Goal: Task Accomplishment & Management: Use online tool/utility

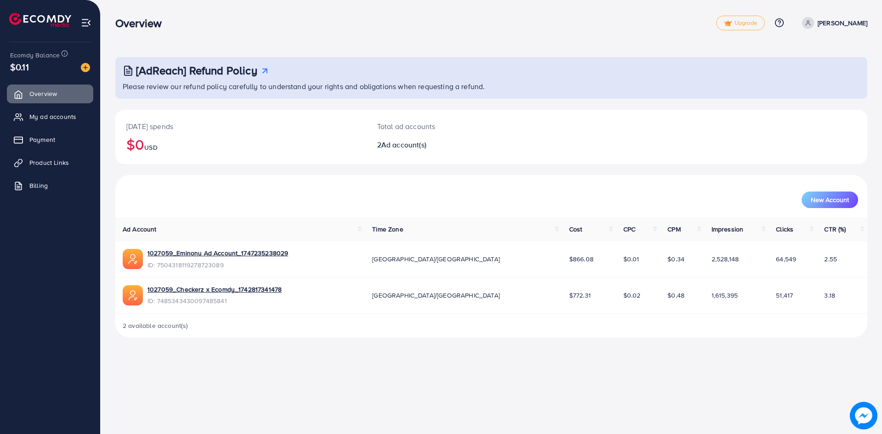
click at [54, 170] on link "Product Links" at bounding box center [50, 162] width 86 height 18
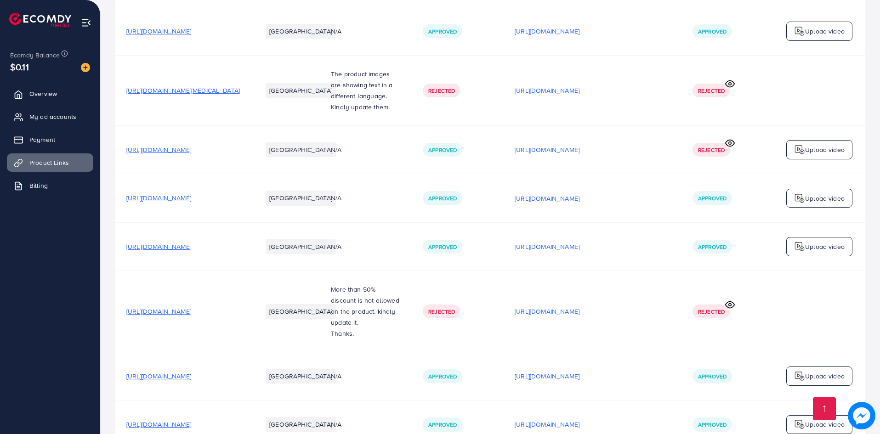
scroll to position [1115, 0]
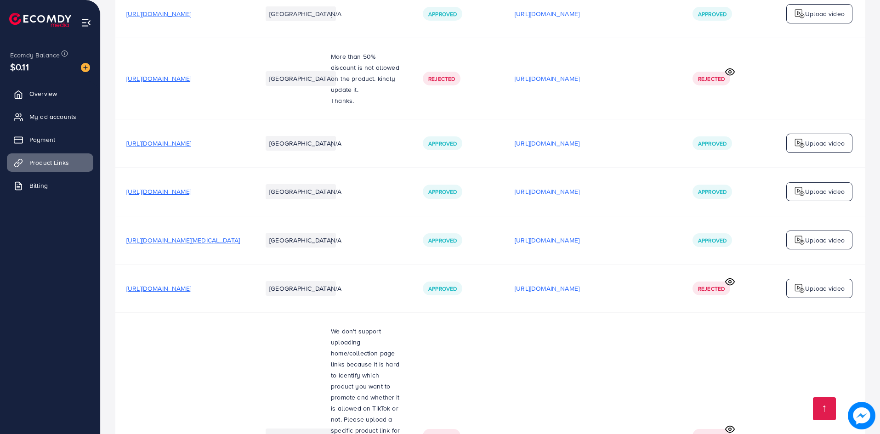
drag, startPoint x: 215, startPoint y: 364, endPoint x: 140, endPoint y: 369, distance: 75.0
drag, startPoint x: 210, startPoint y: 367, endPoint x: 120, endPoint y: 369, distance: 90.1
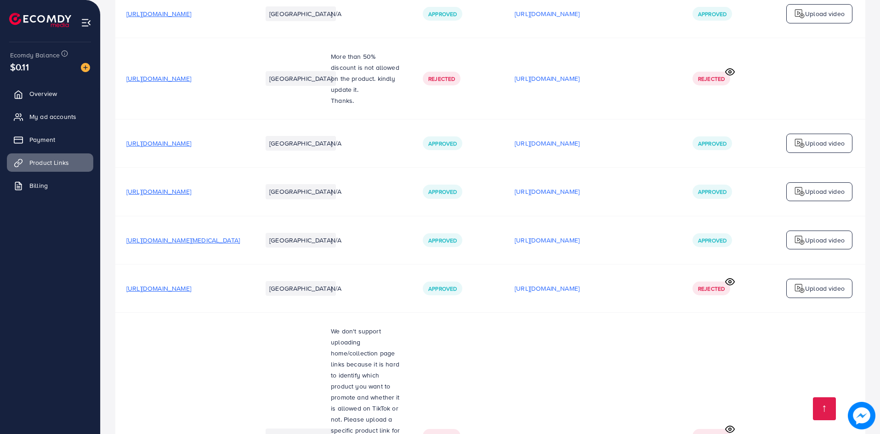
copy span "[URL][DOMAIN_NAME]"
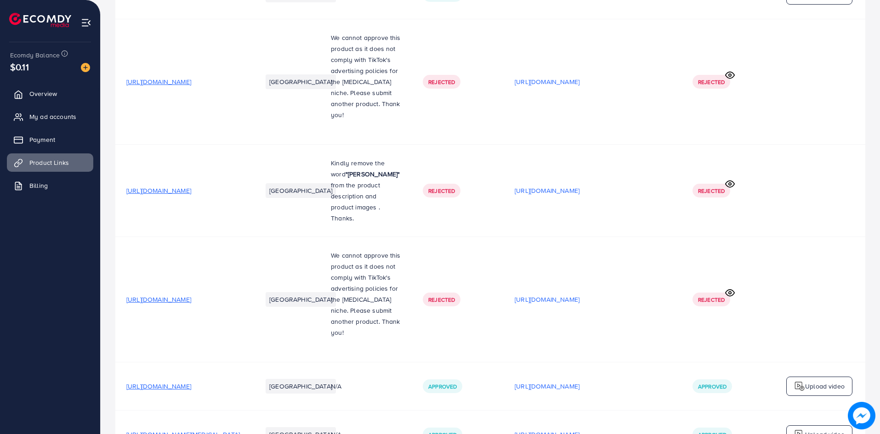
scroll to position [0, 0]
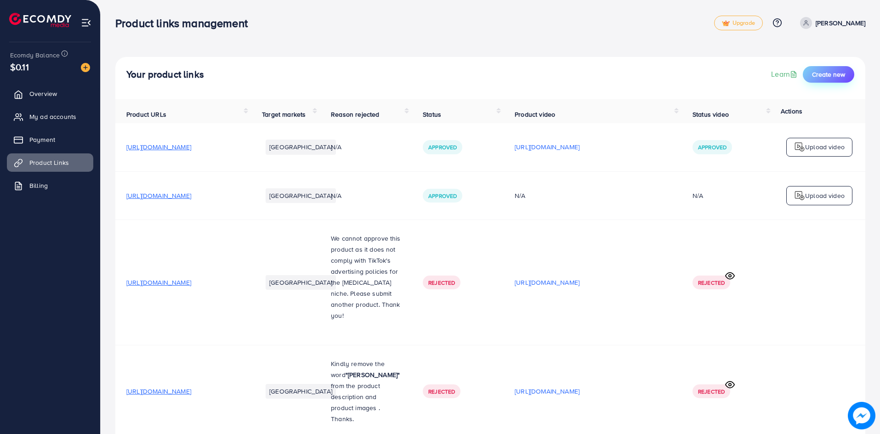
click at [828, 78] on button "Create new" at bounding box center [828, 74] width 51 height 17
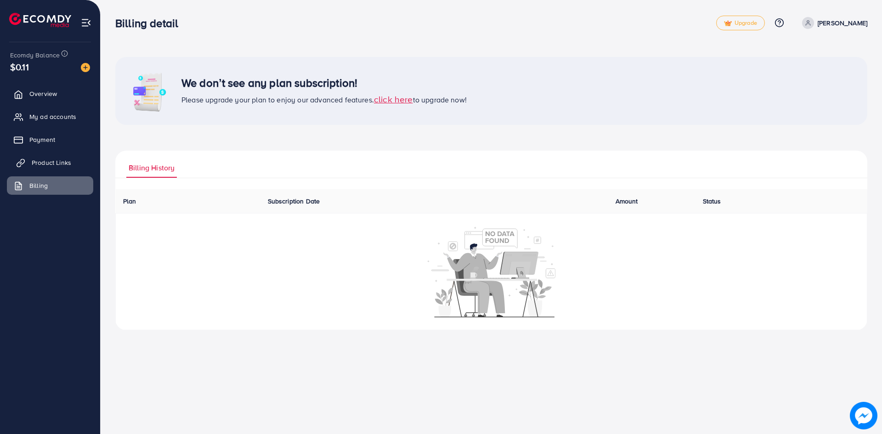
click at [74, 156] on link "Product Links" at bounding box center [50, 162] width 86 height 18
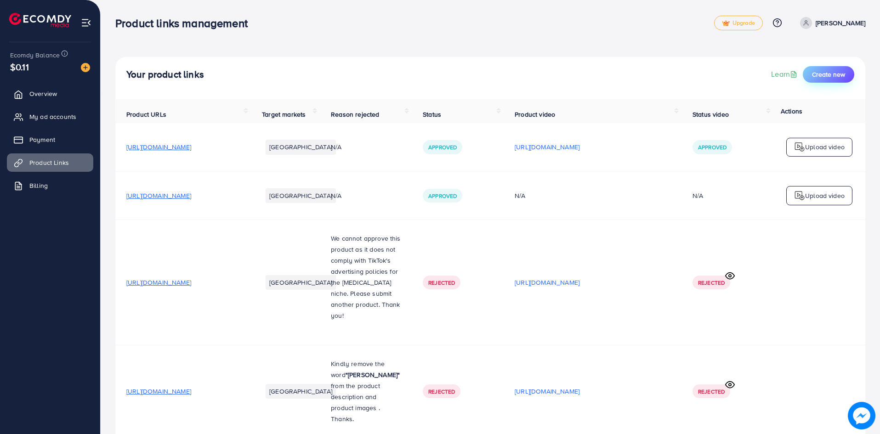
click at [816, 72] on span "Create new" at bounding box center [828, 74] width 33 height 9
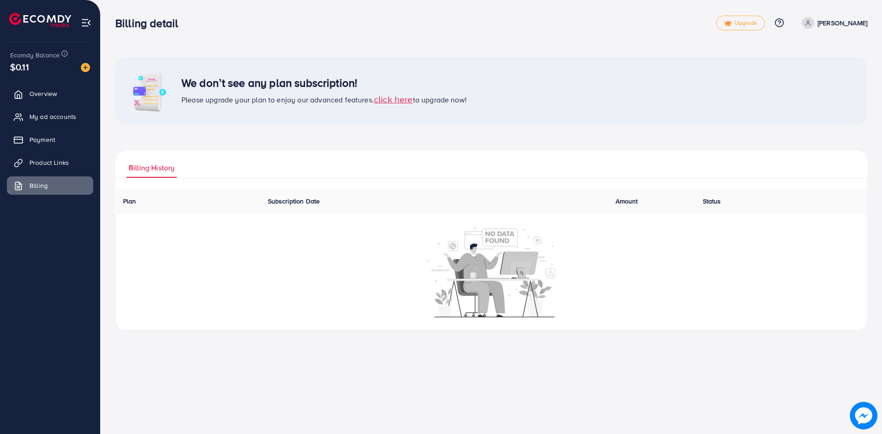
click at [403, 93] on span "click here" at bounding box center [393, 99] width 39 height 12
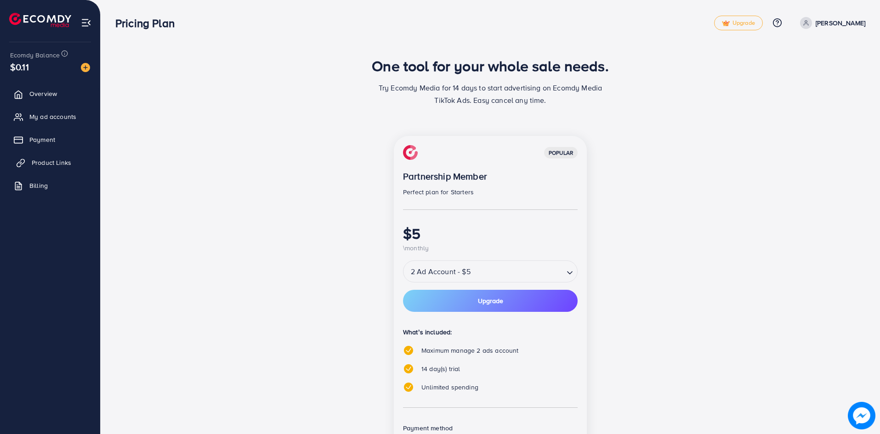
click at [62, 168] on link "Product Links" at bounding box center [50, 162] width 86 height 18
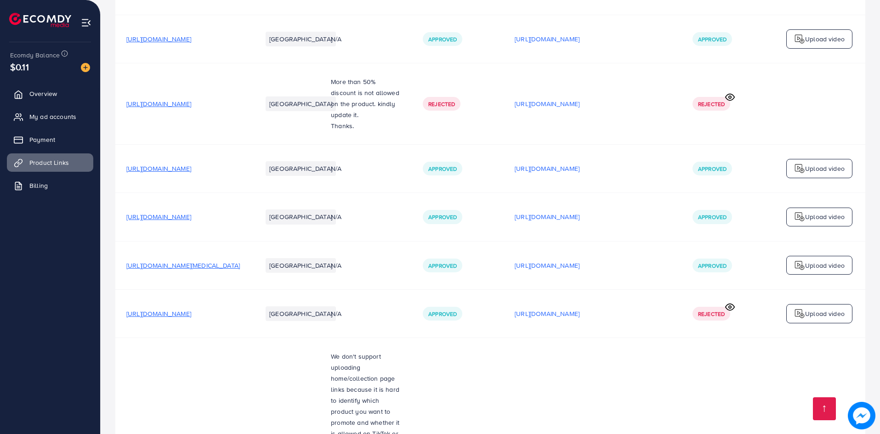
scroll to position [1115, 0]
